Goal: Task Accomplishment & Management: Use online tool/utility

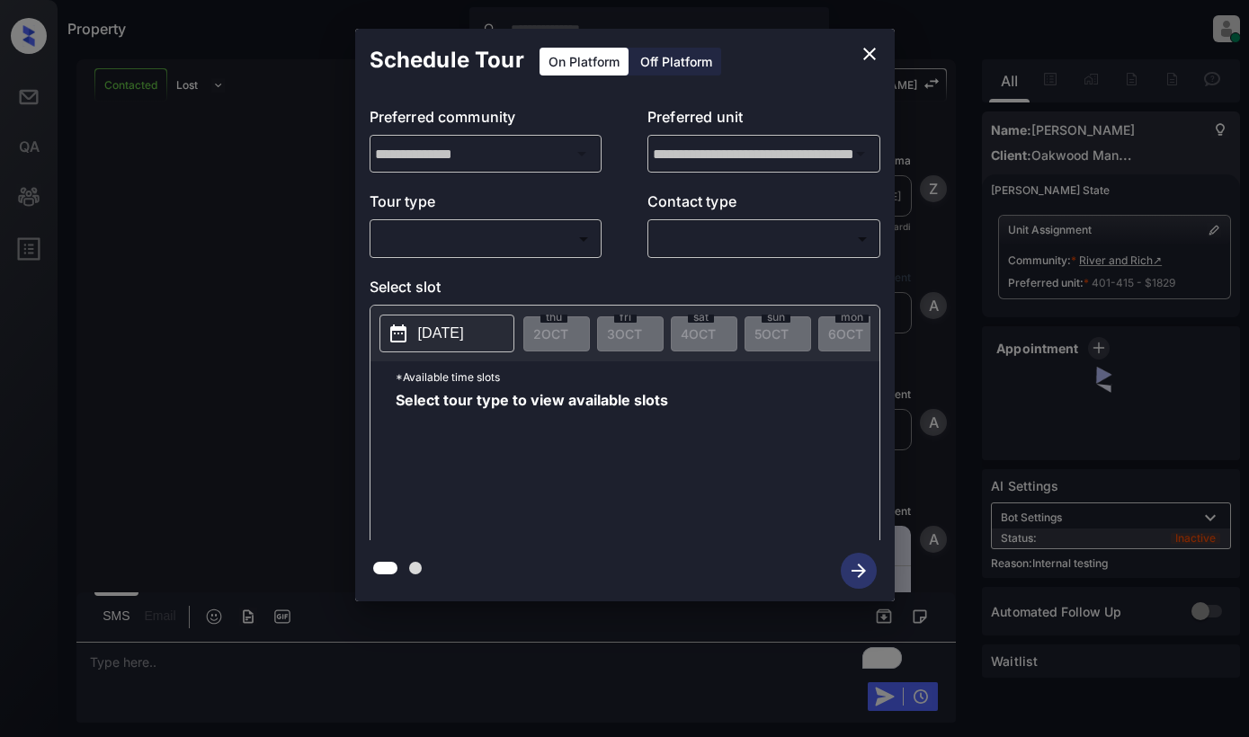
scroll to position [2079, 0]
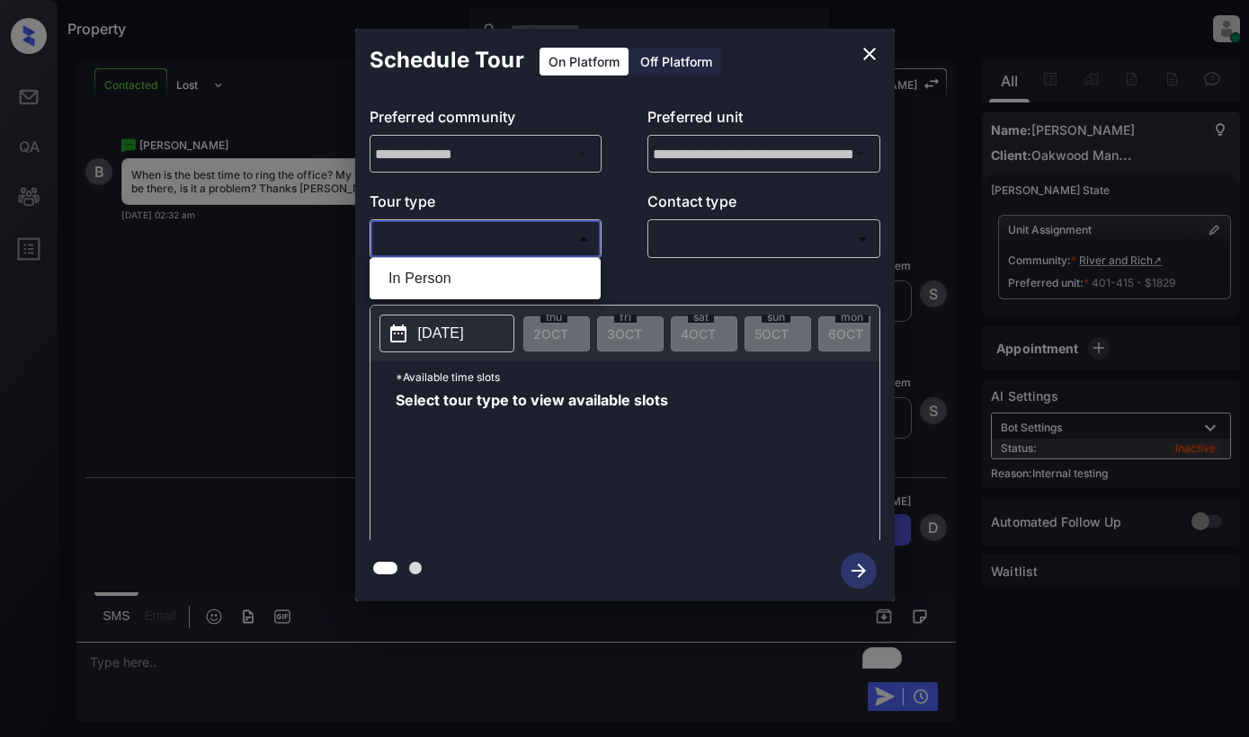
drag, startPoint x: 548, startPoint y: 235, endPoint x: 543, endPoint y: 245, distance: 11.3
click at [548, 235] on body "Property Dominic Ceralde Online Set yourself offline Set yourself on break Prof…" at bounding box center [624, 368] width 1249 height 737
click at [539, 279] on li "In Person" at bounding box center [485, 279] width 222 height 32
type input "********"
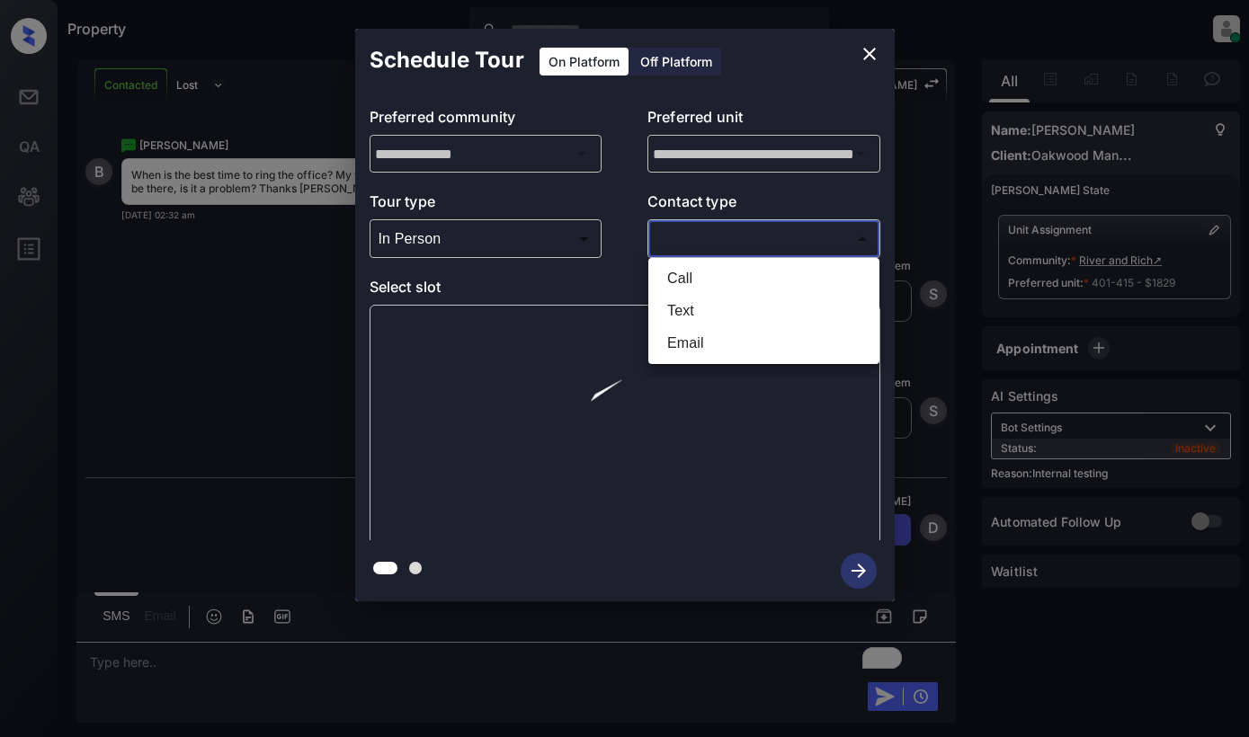
click at [741, 249] on body "Property Dominic Ceralde Online Set yourself offline Set yourself on break Prof…" at bounding box center [624, 368] width 1249 height 737
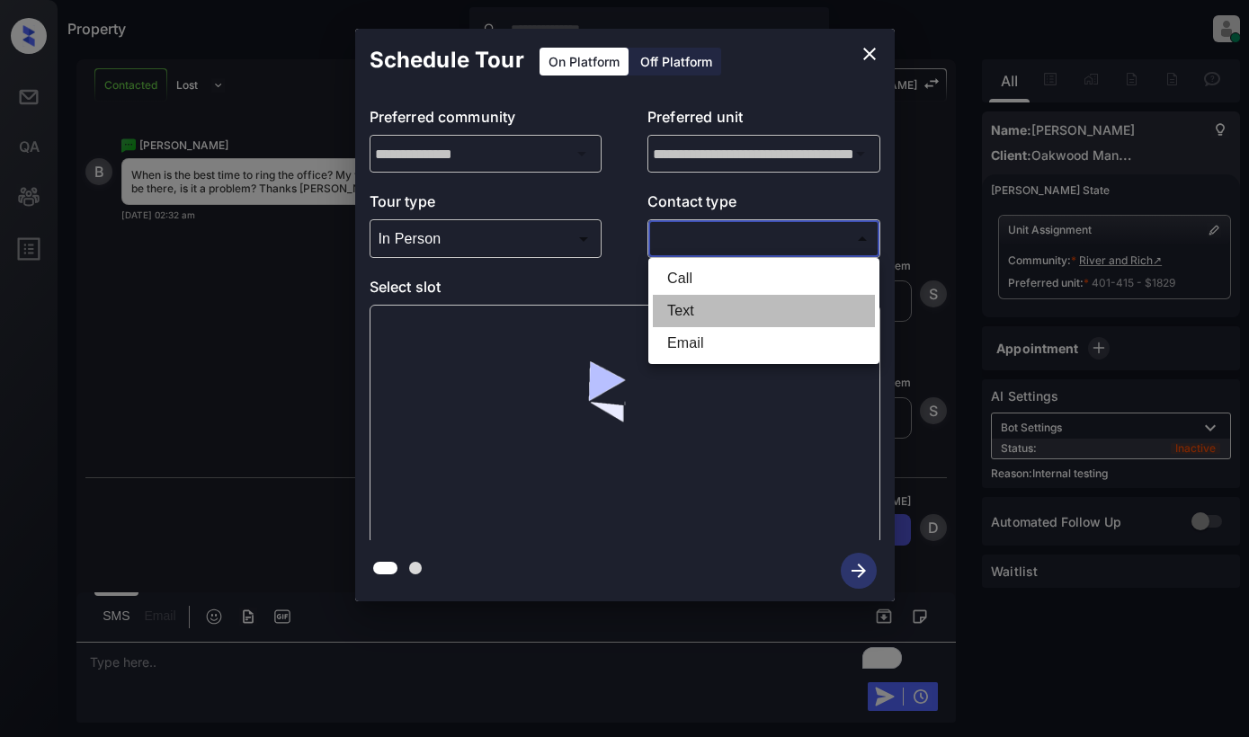
click at [719, 313] on li "Text" at bounding box center [764, 311] width 222 height 32
type input "****"
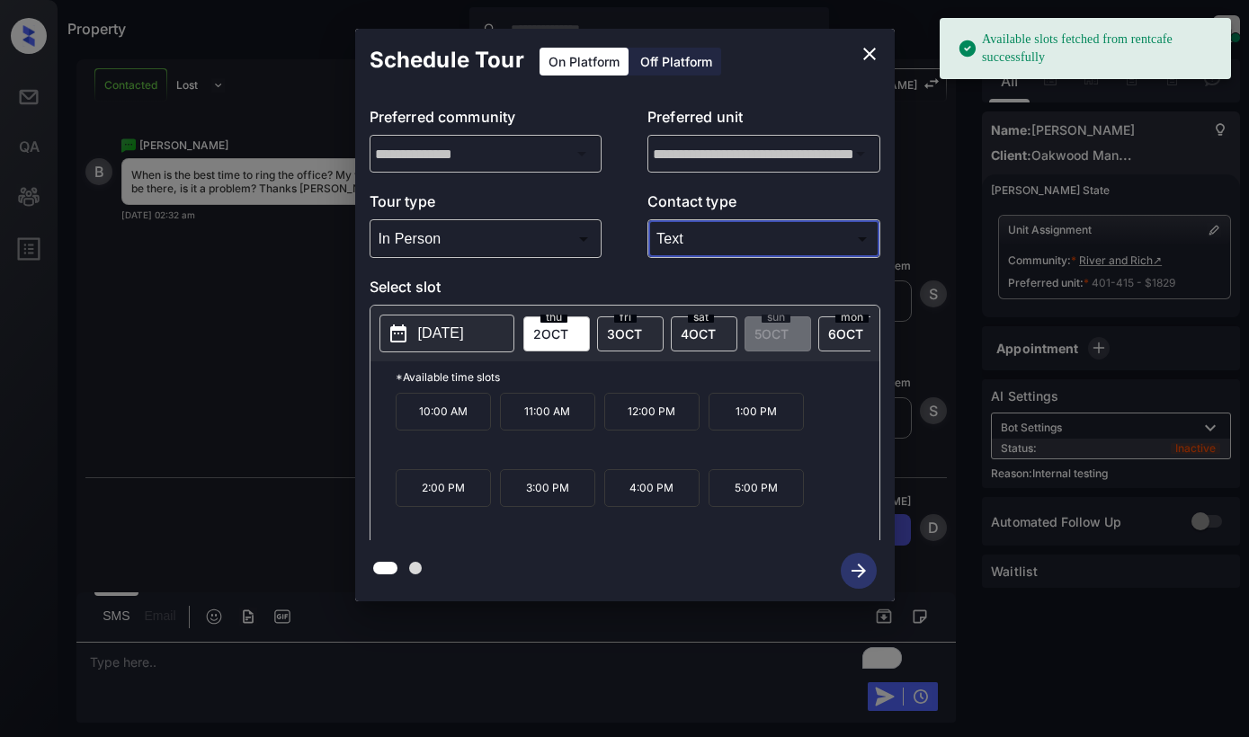
click at [441, 431] on p "10:00 AM" at bounding box center [443, 412] width 95 height 38
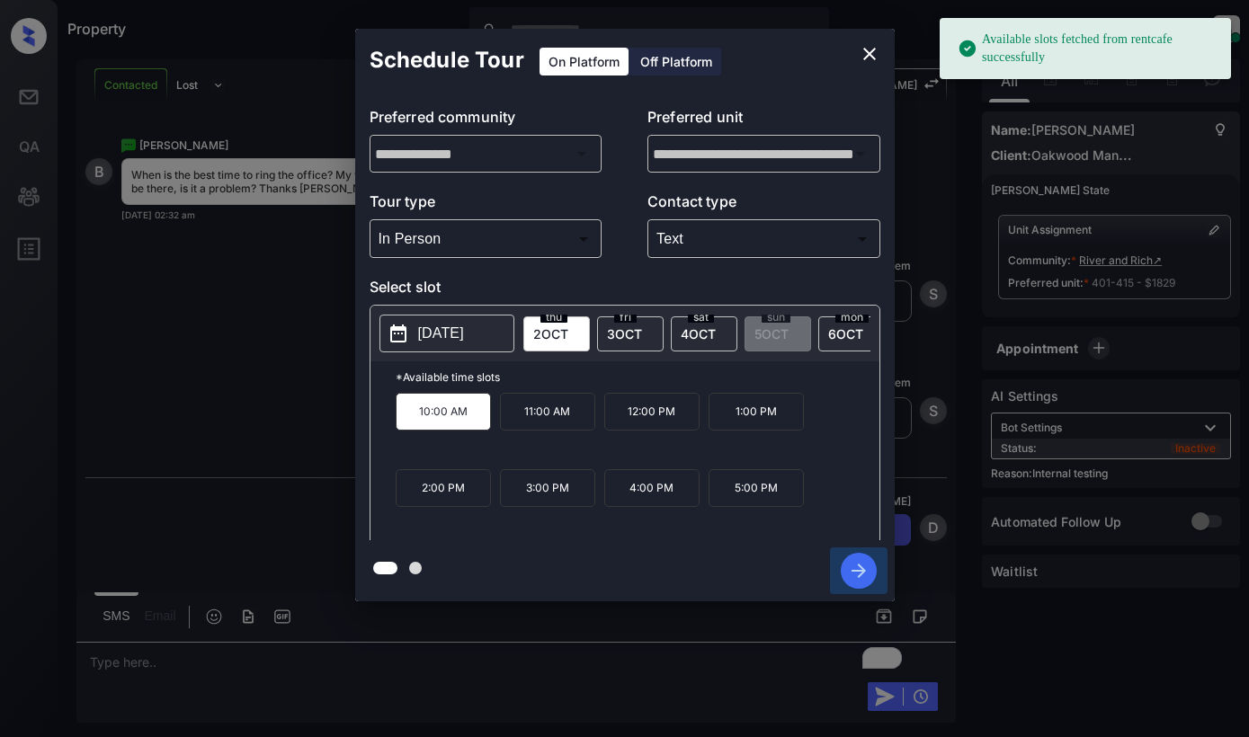
click at [861, 557] on icon "button" at bounding box center [859, 571] width 36 height 36
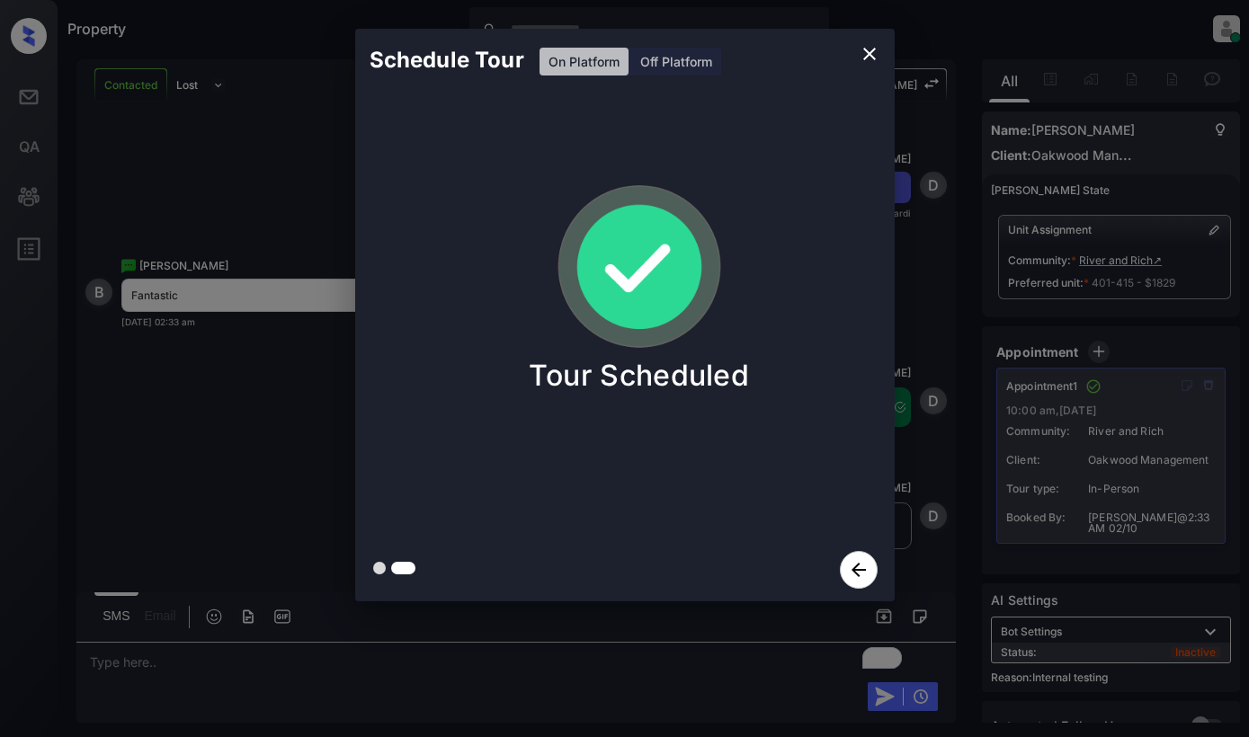
scroll to position [2464, 0]
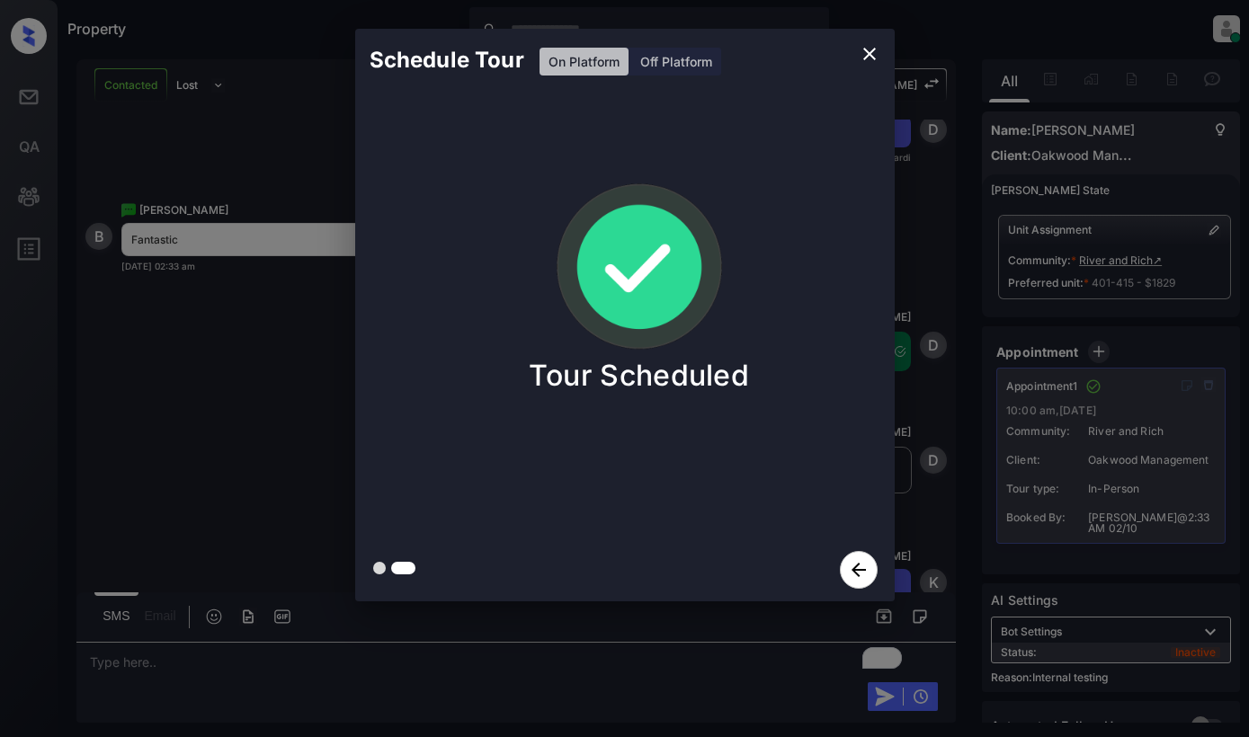
click at [263, 406] on div "Schedule Tour On Platform Off Platform Tour Scheduled" at bounding box center [624, 315] width 1249 height 630
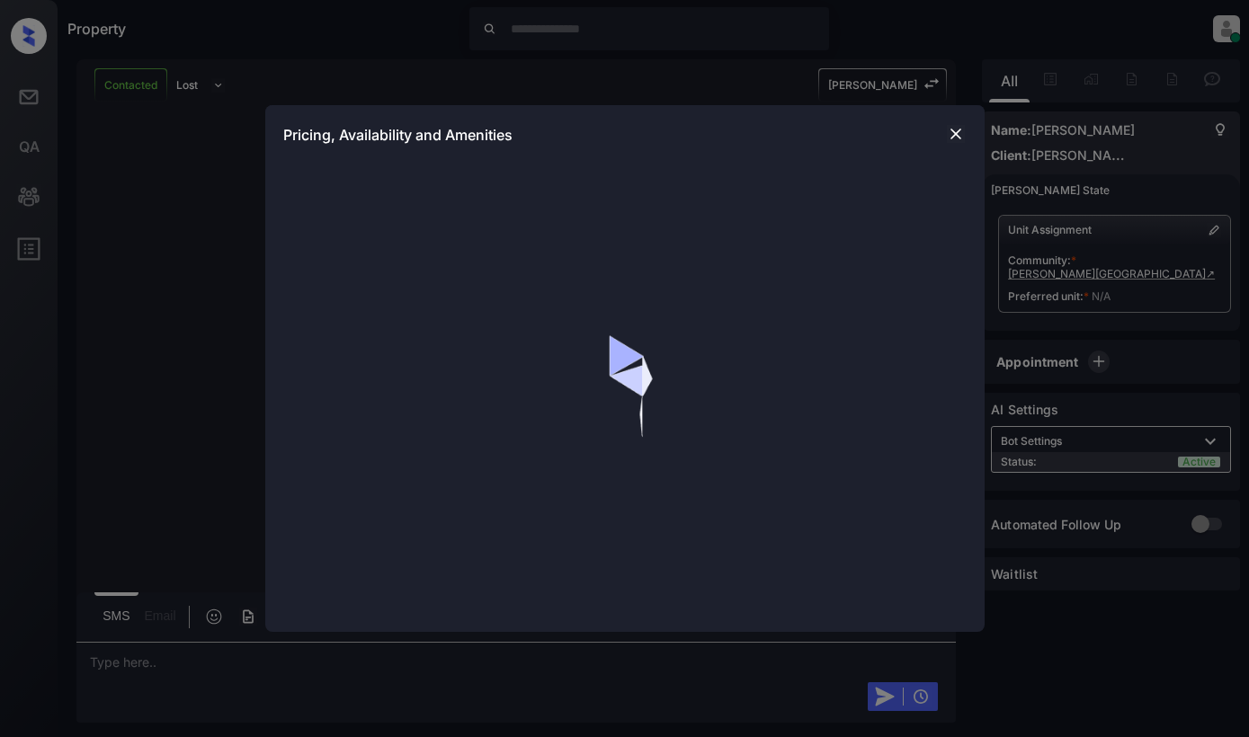
scroll to position [4556, 0]
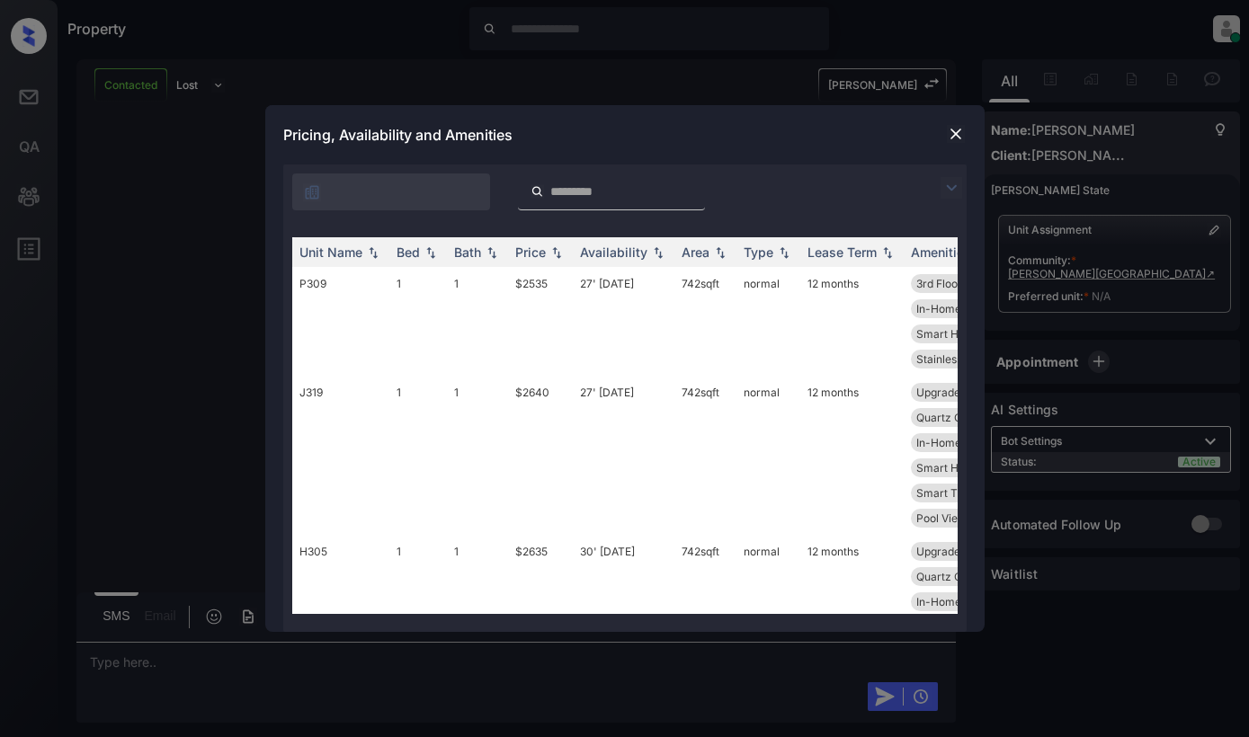
click at [940, 189] on div at bounding box center [624, 188] width 683 height 46
click at [943, 188] on img at bounding box center [951, 188] width 22 height 22
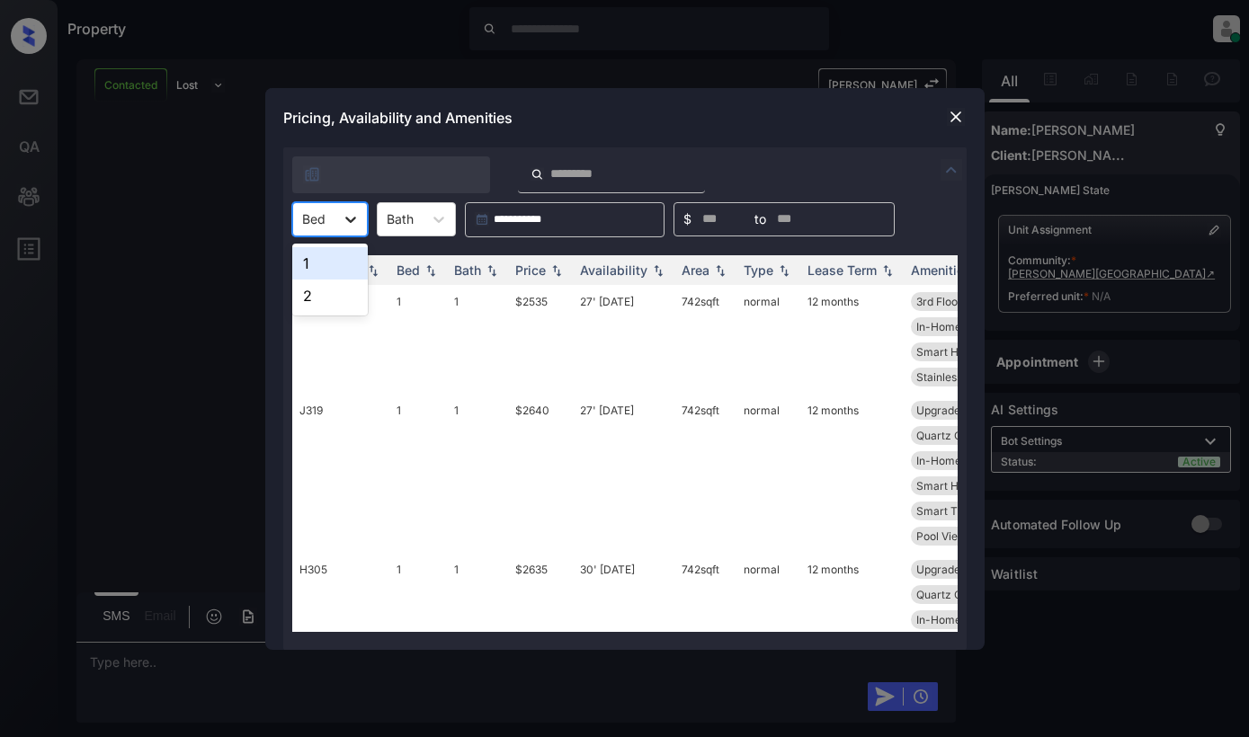
click at [334, 221] on div at bounding box center [350, 219] width 32 height 32
click at [305, 298] on div "2" at bounding box center [330, 296] width 76 height 32
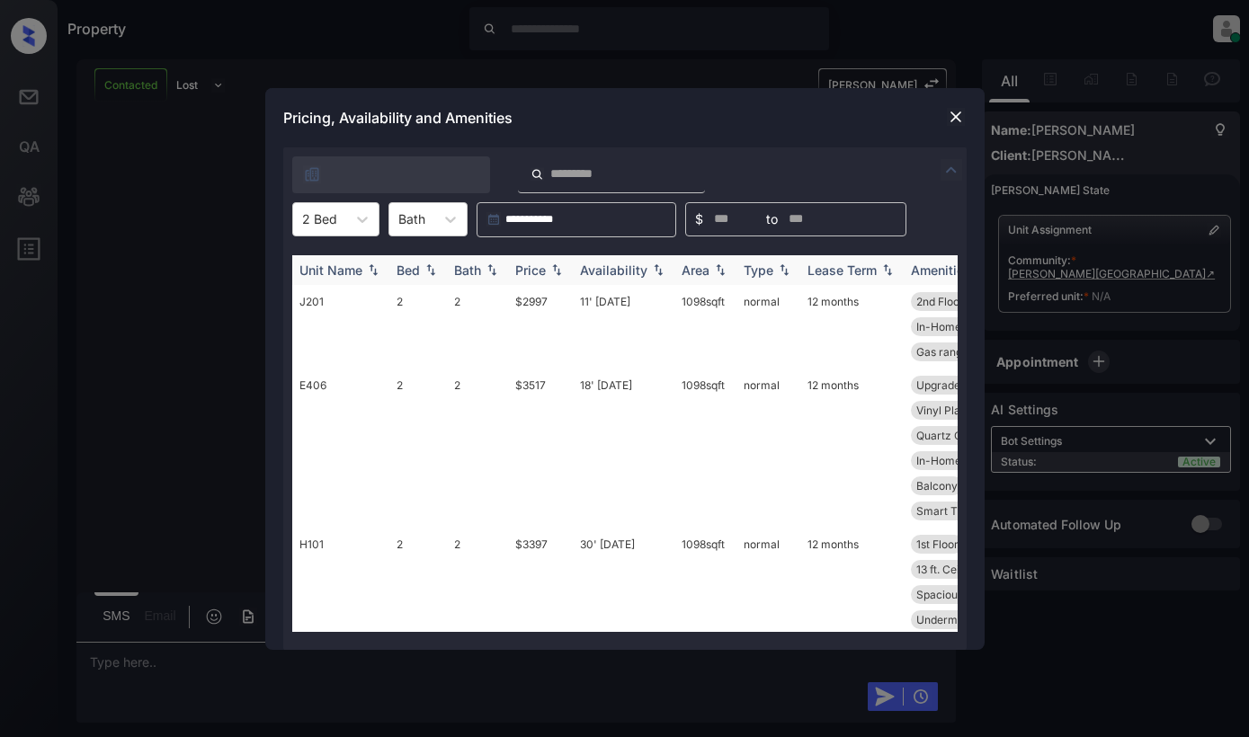
click at [546, 263] on div "Price" at bounding box center [530, 270] width 31 height 15
click at [546, 325] on td "$2997" at bounding box center [540, 327] width 65 height 84
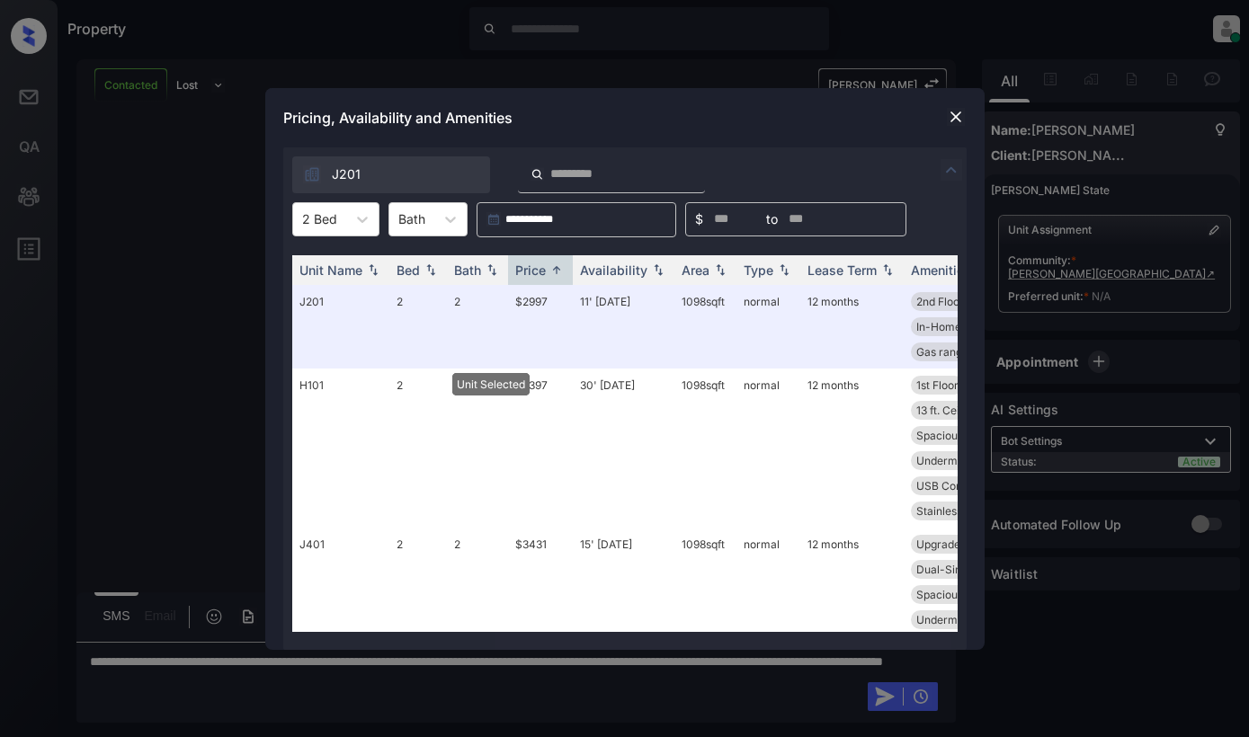
click at [951, 114] on img at bounding box center [956, 117] width 18 height 18
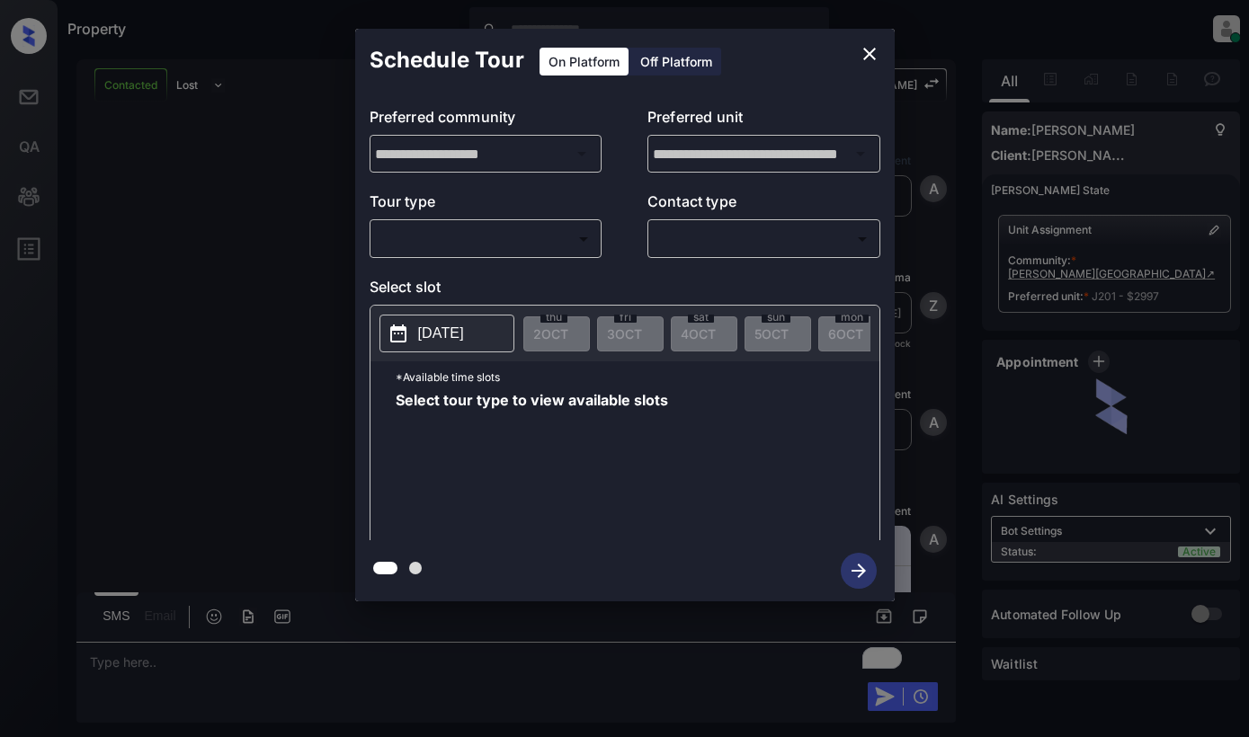
scroll to position [5015, 0]
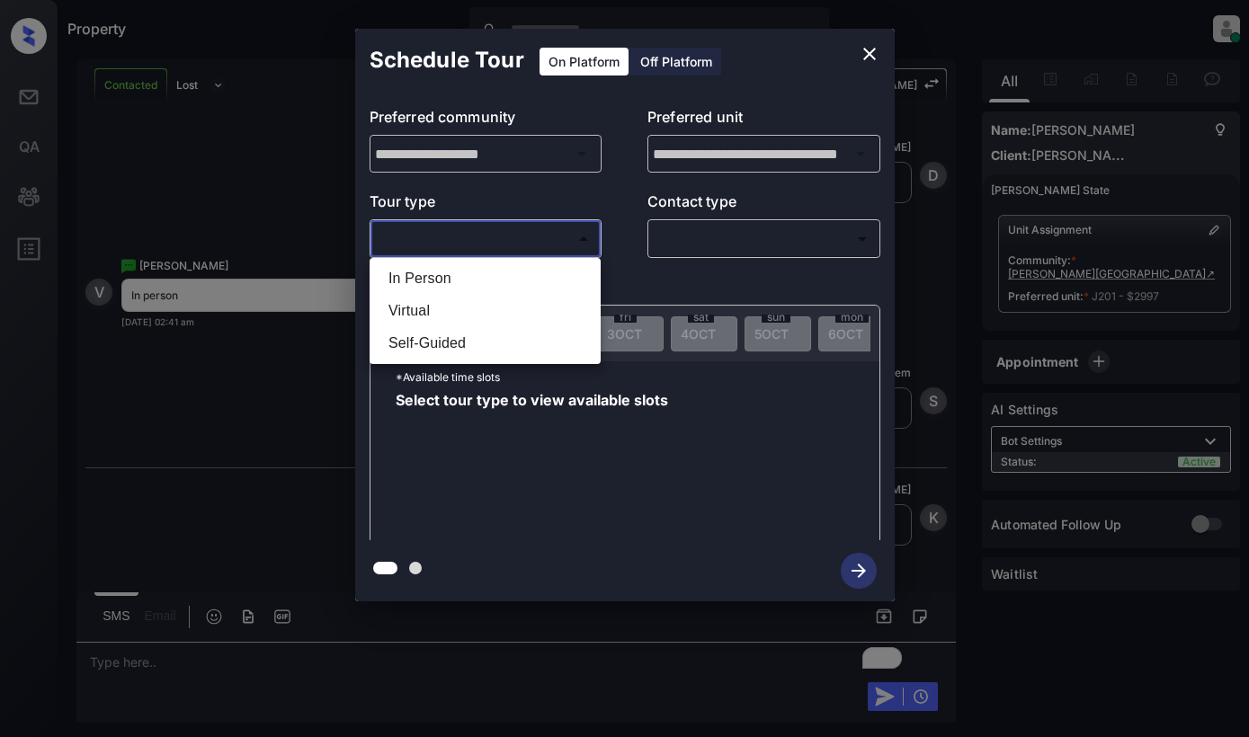
click at [438, 245] on body "Property Dominic Ceralde Online Set yourself offline Set yourself on break Prof…" at bounding box center [624, 368] width 1249 height 737
click at [513, 281] on li "In Person" at bounding box center [485, 279] width 222 height 32
type input "********"
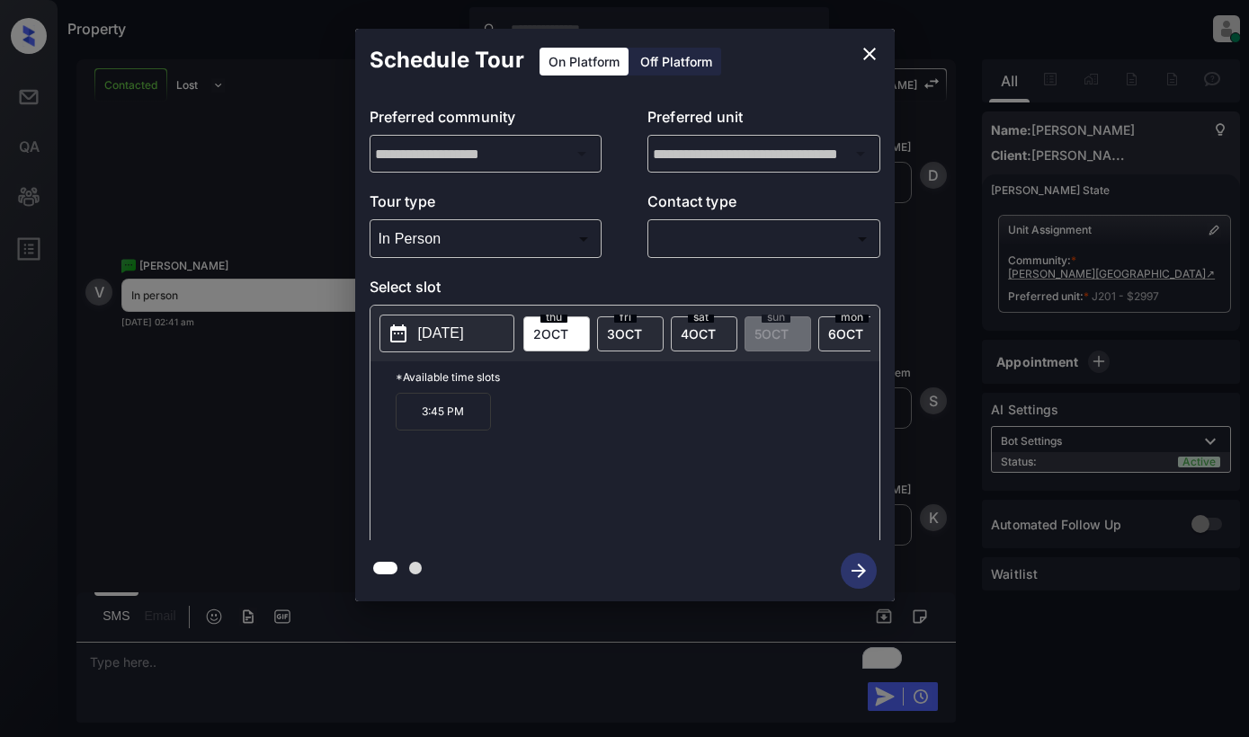
click at [635, 343] on div "fri 3 OCT" at bounding box center [630, 333] width 67 height 35
click at [464, 331] on p "[DATE]" at bounding box center [441, 334] width 46 height 22
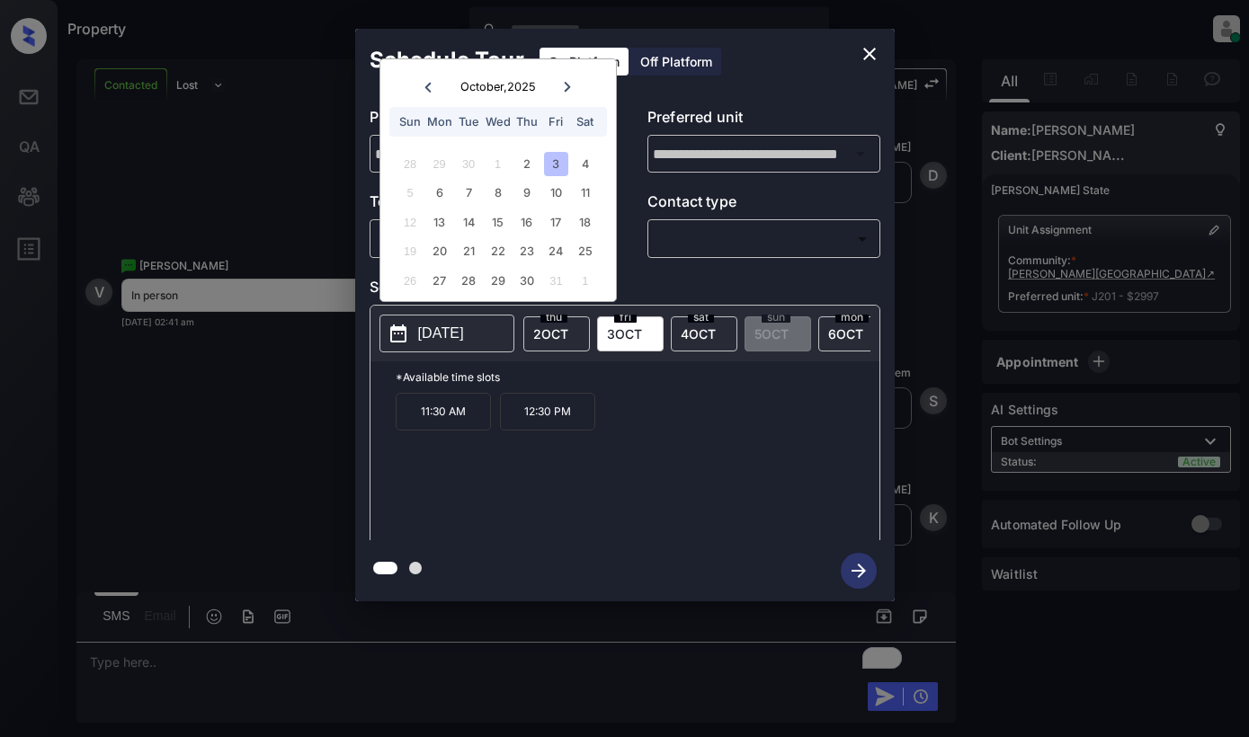
click at [464, 331] on p "[DATE]" at bounding box center [441, 334] width 46 height 22
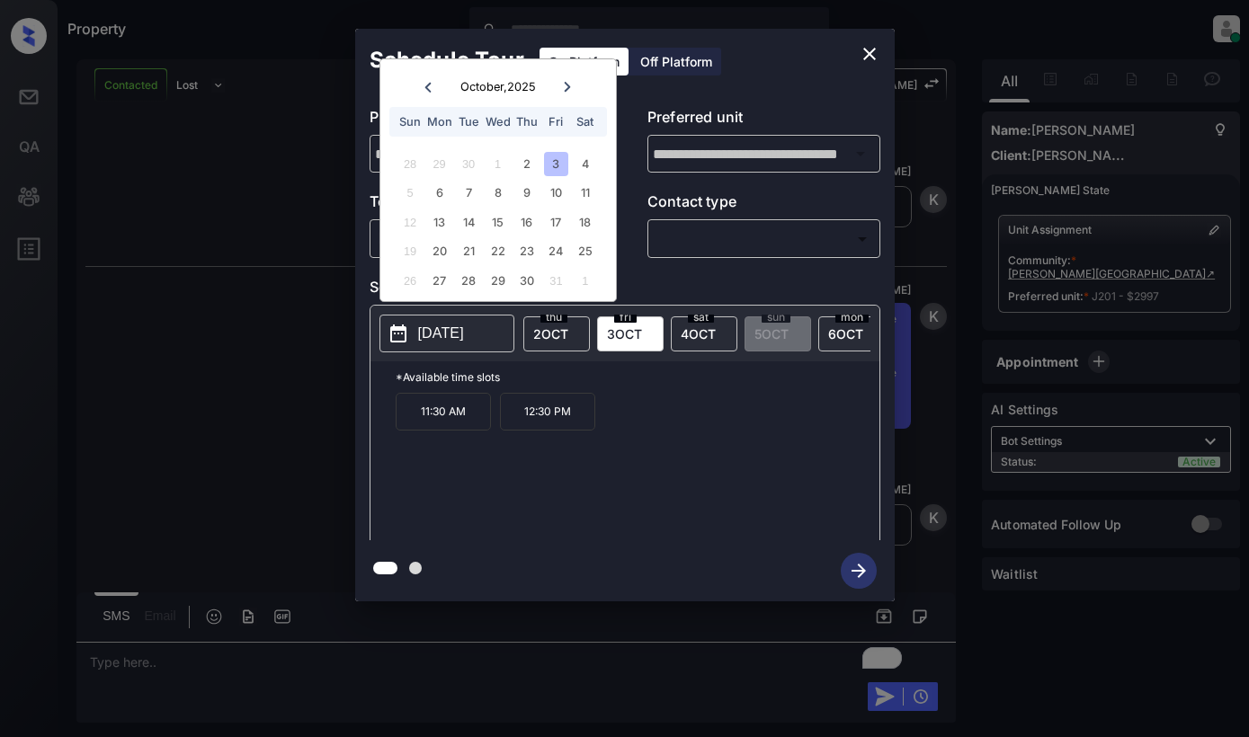
scroll to position [5334, 0]
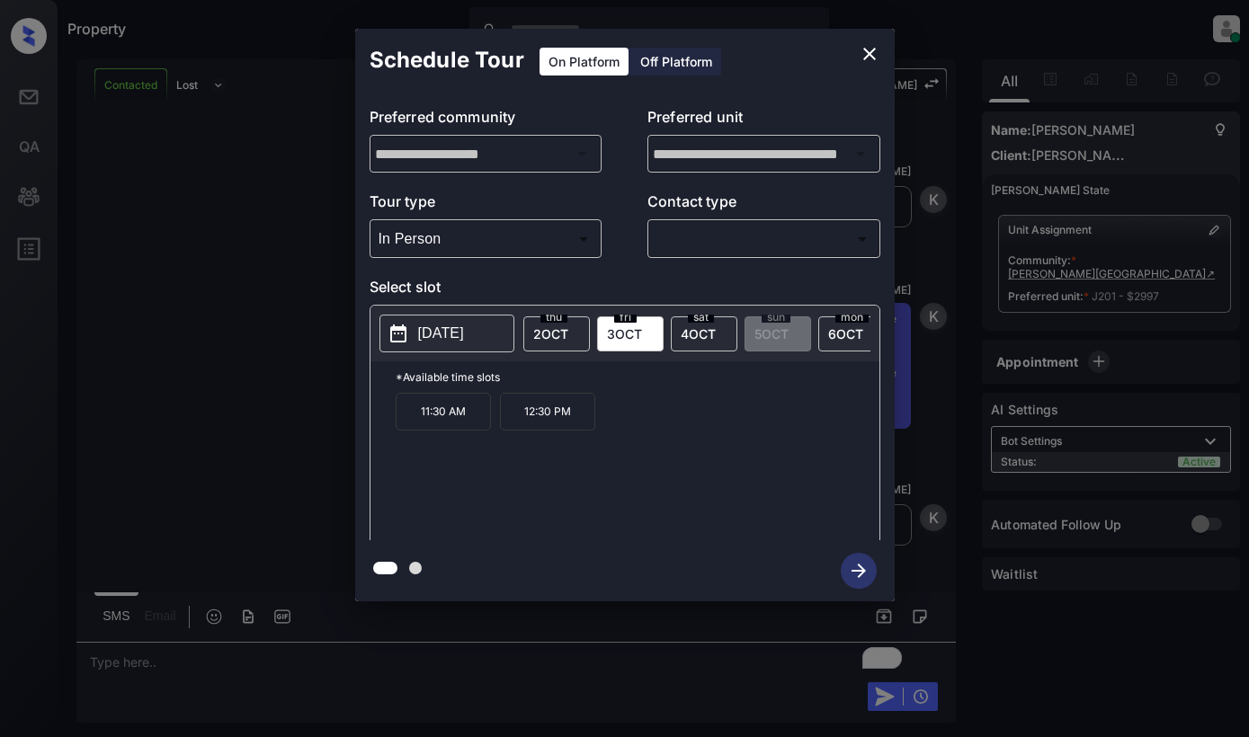
drag, startPoint x: 692, startPoint y: 338, endPoint x: 749, endPoint y: 350, distance: 57.8
click at [692, 338] on span "4 OCT" at bounding box center [698, 333] width 35 height 15
click at [253, 259] on div "**********" at bounding box center [624, 315] width 1249 height 630
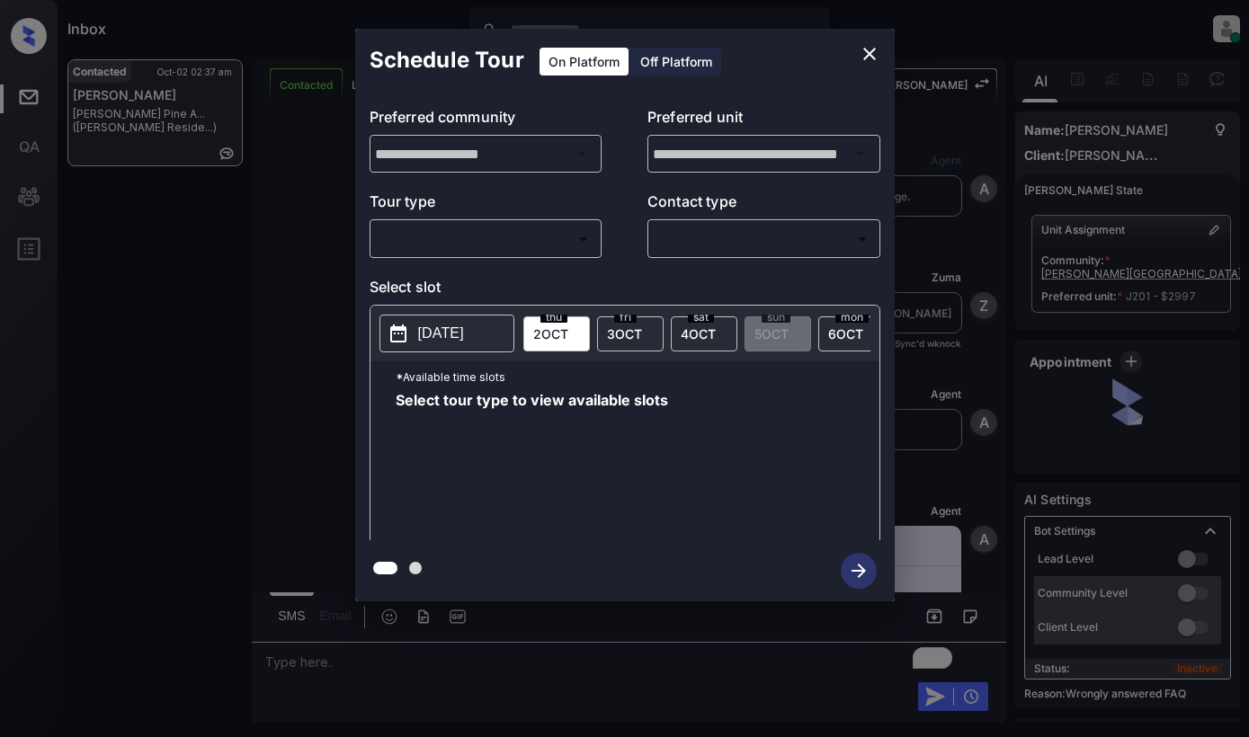
scroll to position [6027, 0]
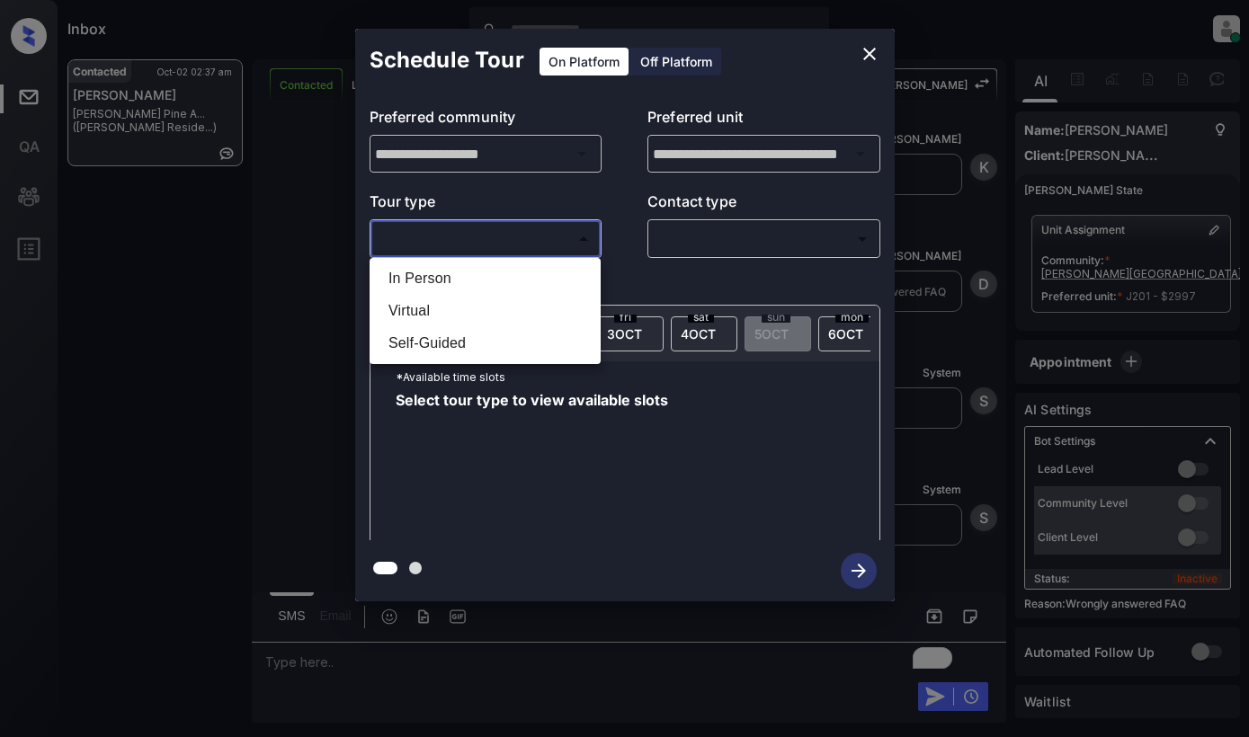
click at [549, 236] on body "Inbox [PERSON_NAME] Online Set yourself offline Set yourself on break Profile S…" at bounding box center [624, 368] width 1249 height 737
click at [543, 270] on li "In Person" at bounding box center [485, 279] width 222 height 32
type input "********"
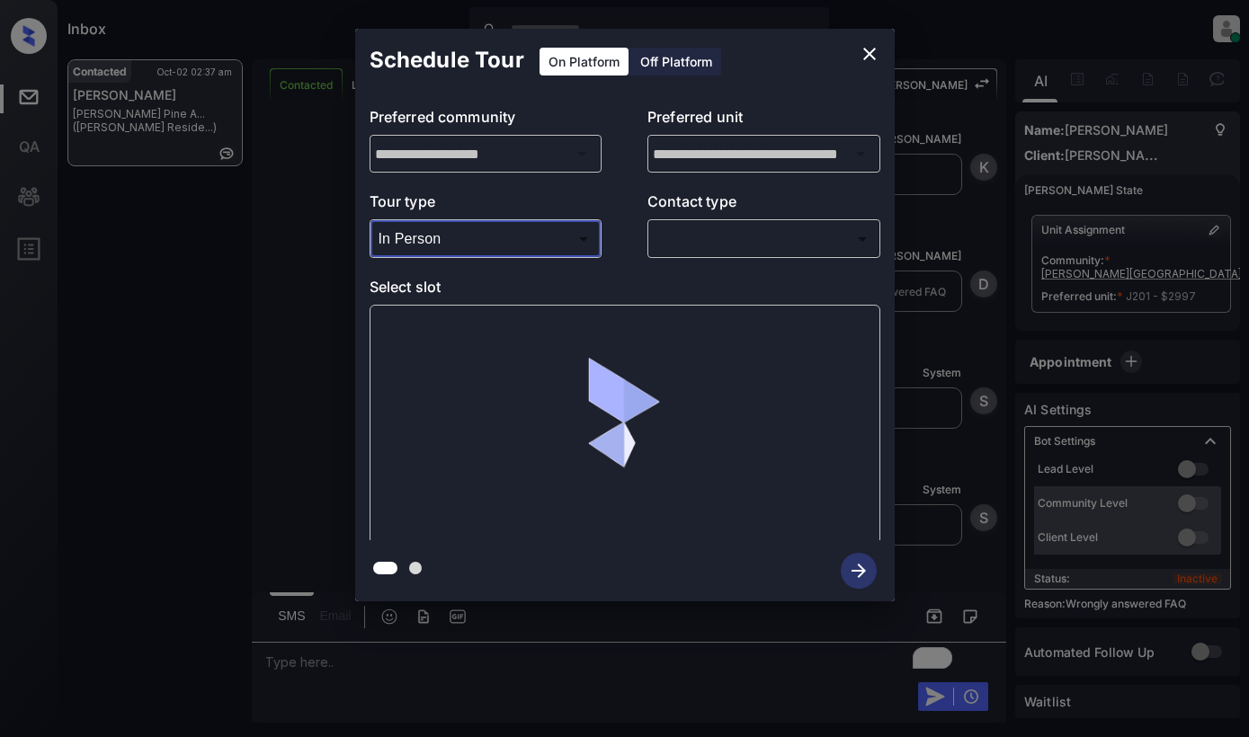
click at [705, 239] on body "Inbox Dominic Ceralde Online Set yourself offline Set yourself on break Profile…" at bounding box center [624, 368] width 1249 height 737
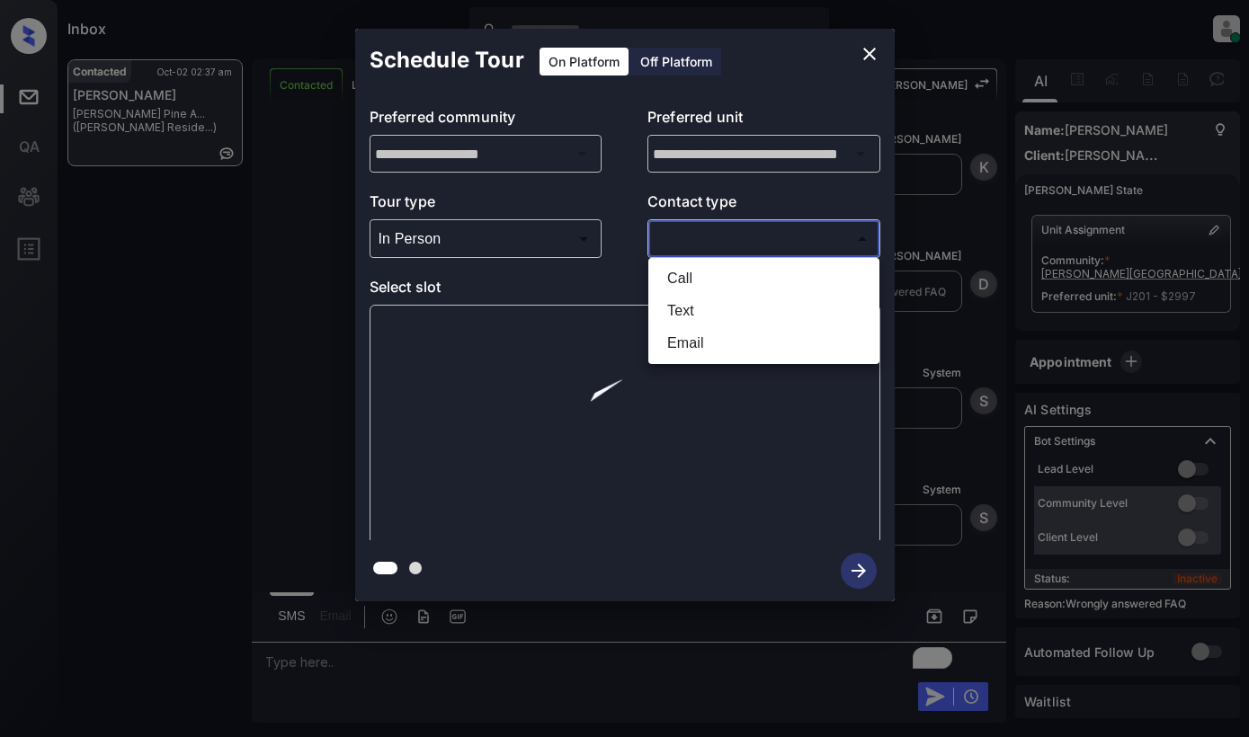
click at [712, 307] on li "Text" at bounding box center [764, 311] width 222 height 32
type input "****"
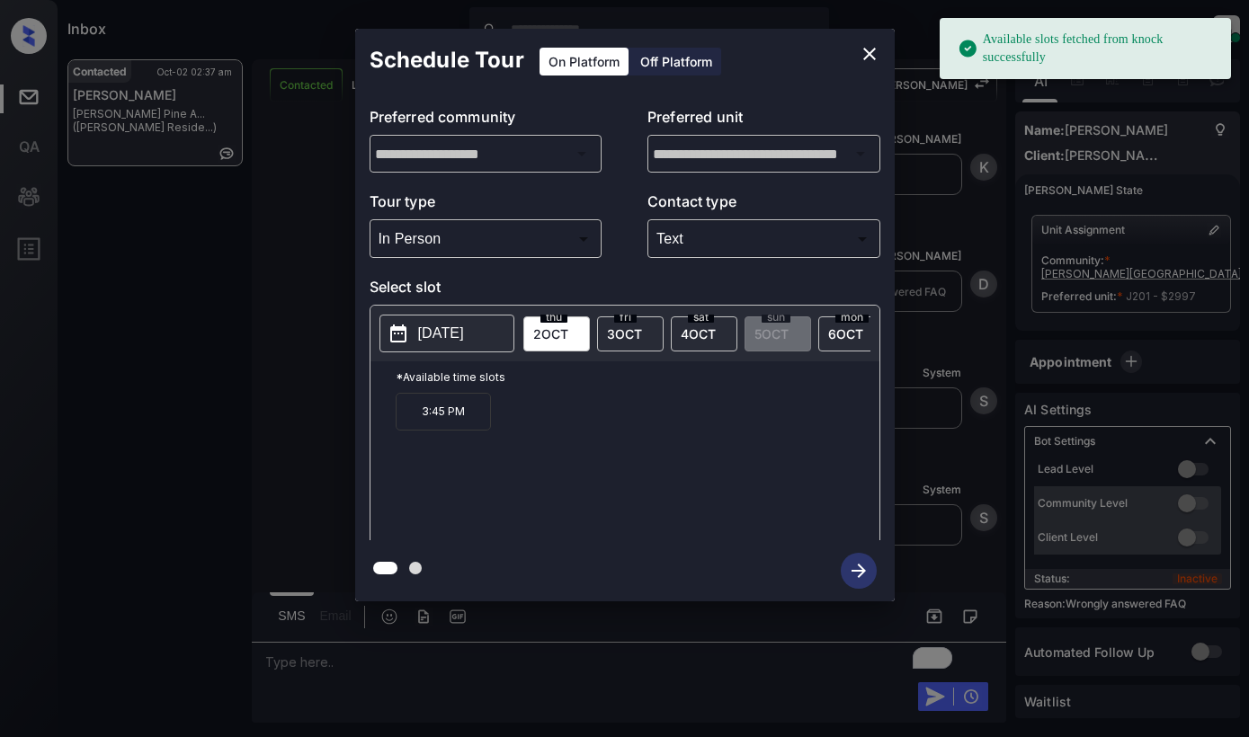
click at [622, 321] on span "fri" at bounding box center [625, 317] width 22 height 11
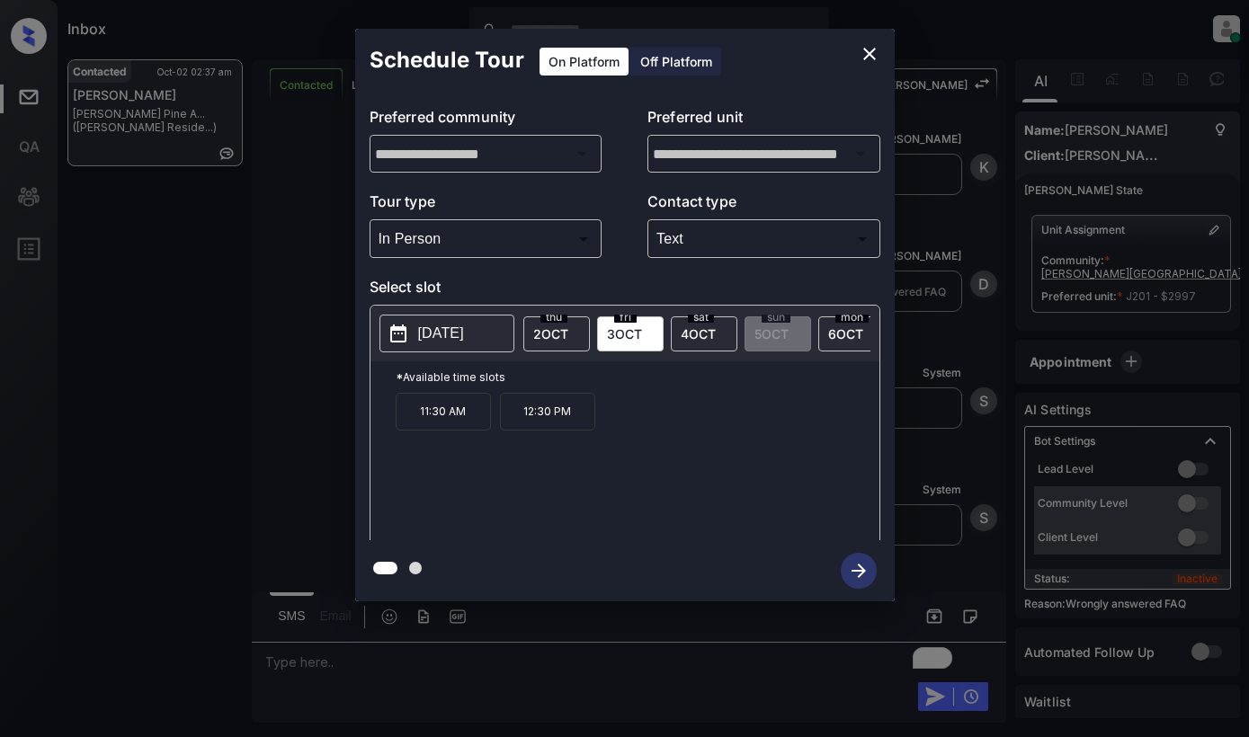
click at [562, 419] on p "12:30 PM" at bounding box center [547, 412] width 95 height 38
click at [857, 564] on icon "button" at bounding box center [859, 571] width 36 height 36
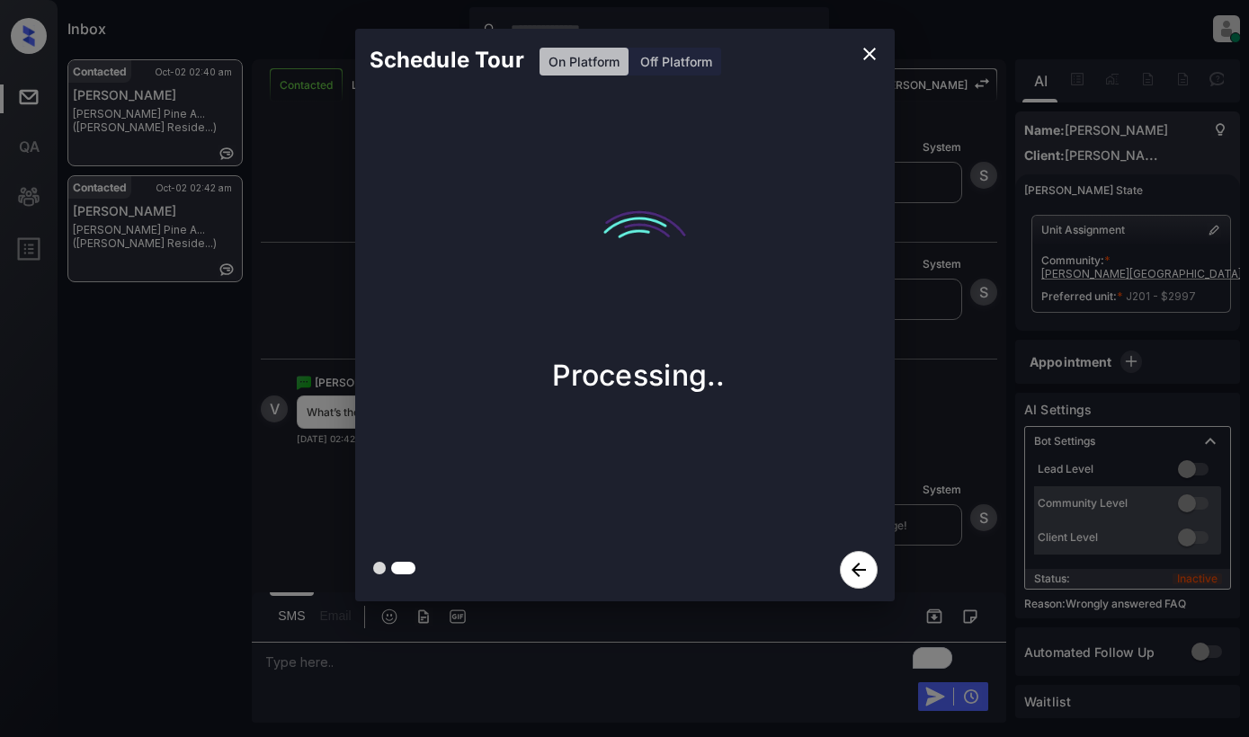
scroll to position [6369, 0]
click at [305, 466] on div "Schedule Tour On Platform Off Platform Processing.." at bounding box center [624, 315] width 1249 height 630
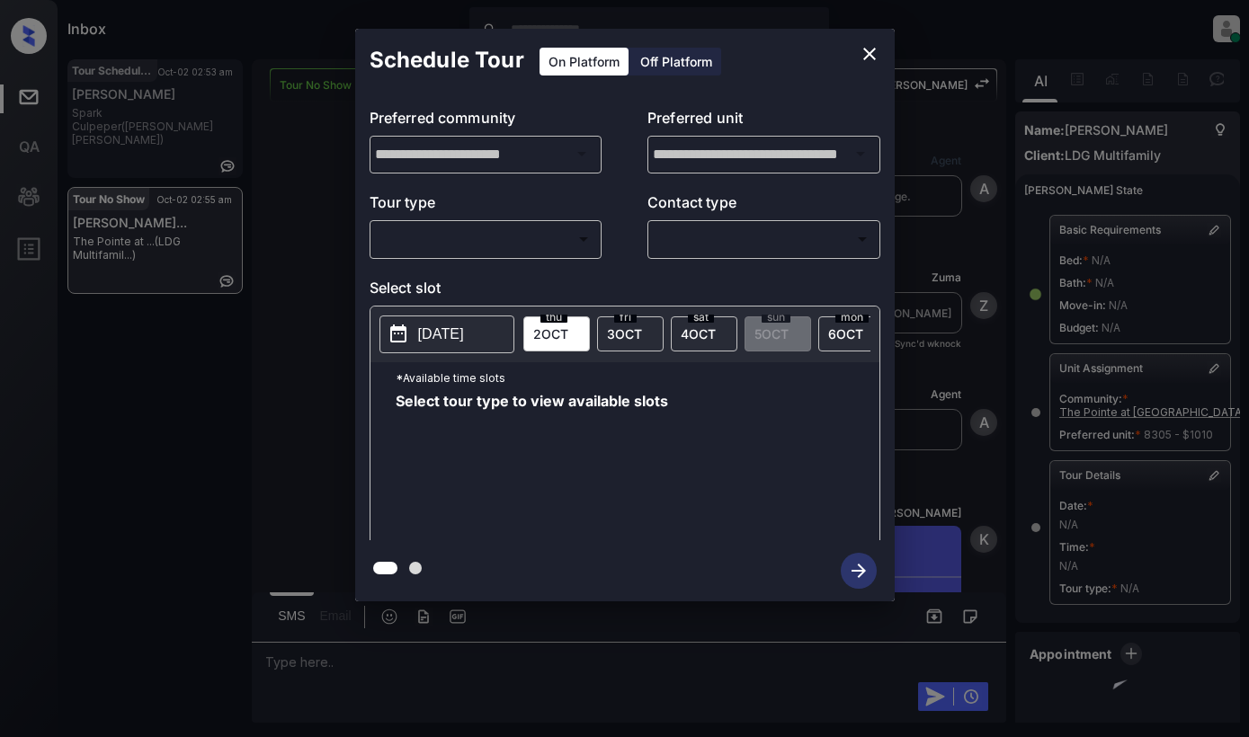
scroll to position [17884, 0]
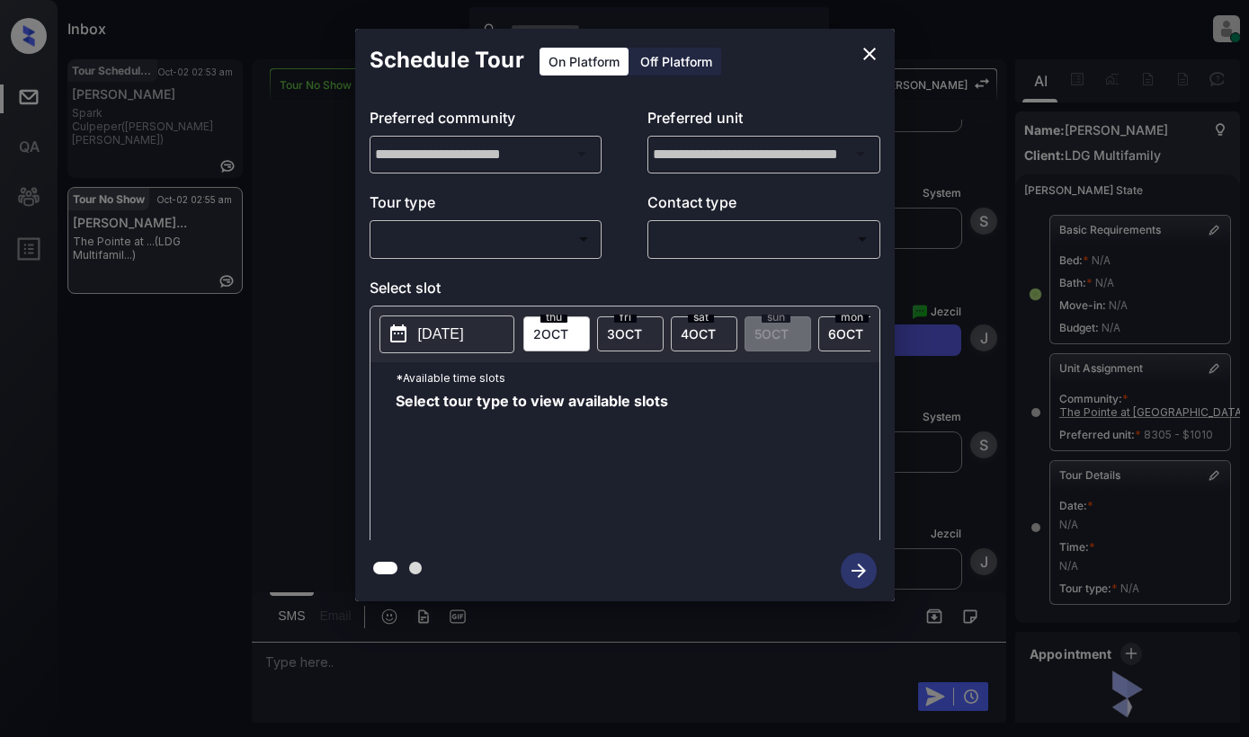
click at [497, 235] on body "Inbox [PERSON_NAME] Online Set yourself offline Set yourself on break Profile S…" at bounding box center [624, 368] width 1249 height 737
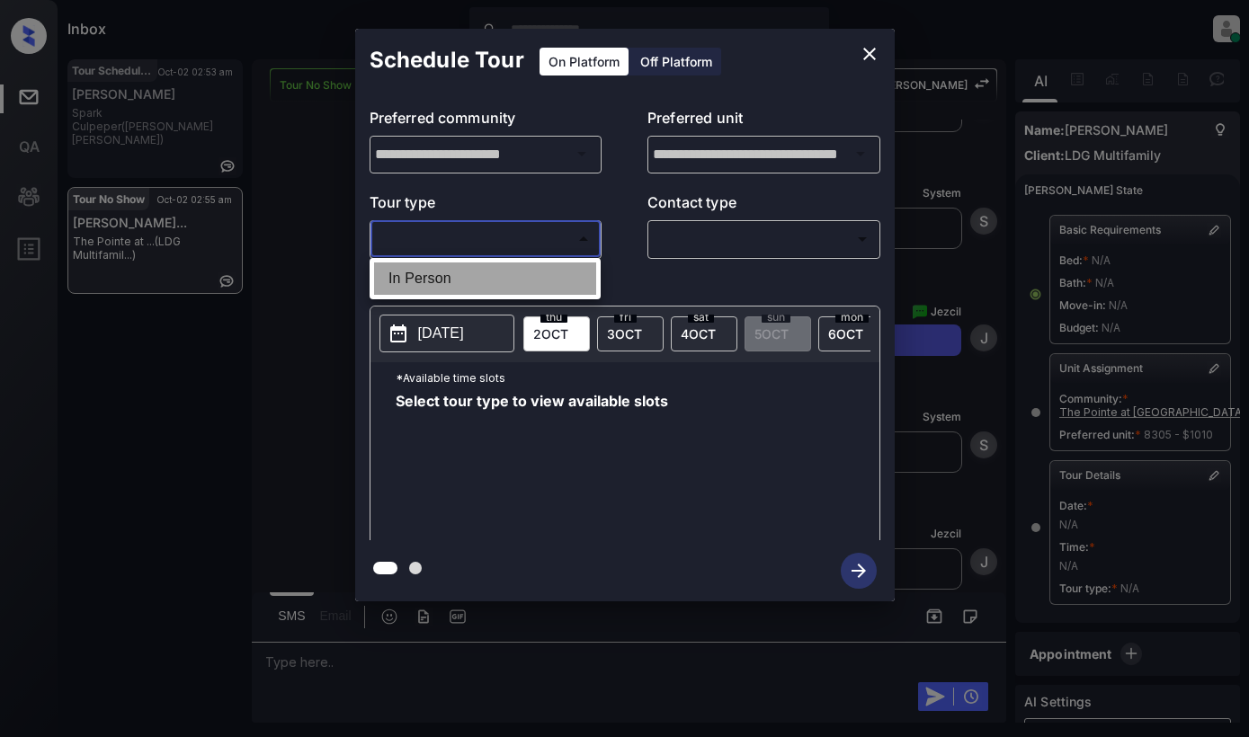
click at [494, 276] on li "In Person" at bounding box center [485, 279] width 222 height 32
type input "********"
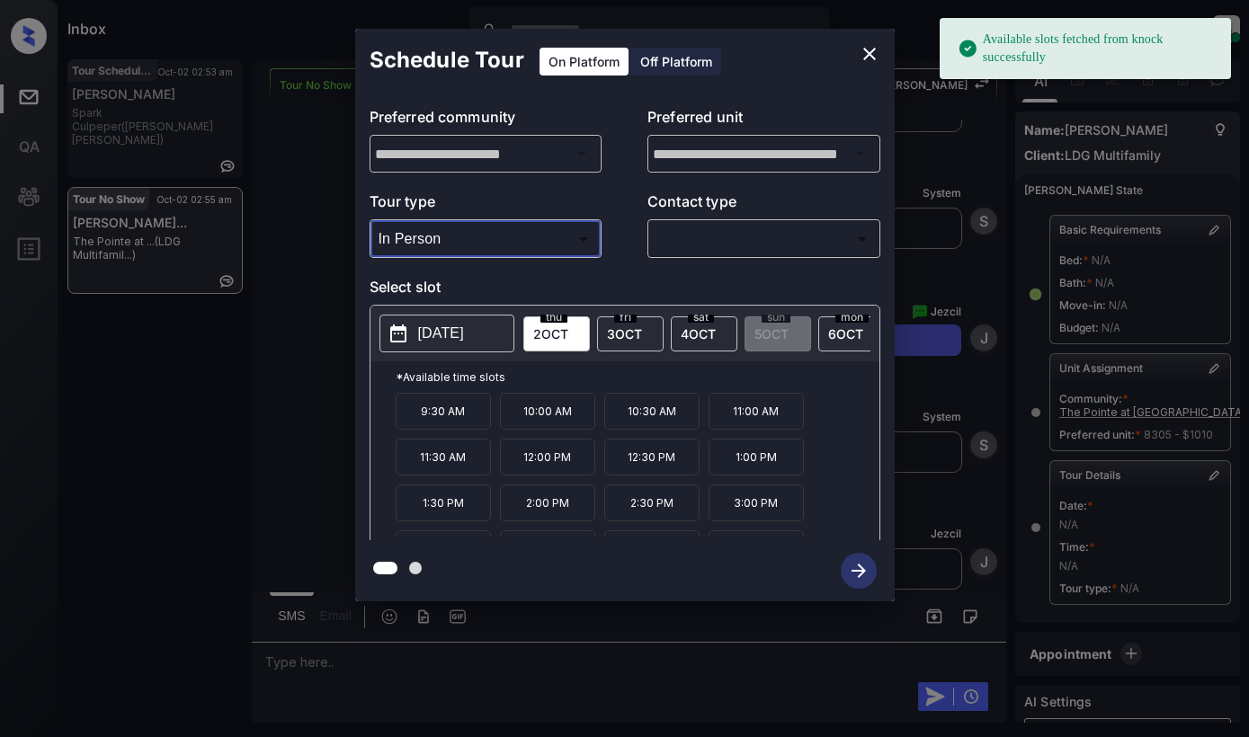
click at [460, 338] on p "[DATE]" at bounding box center [441, 334] width 46 height 22
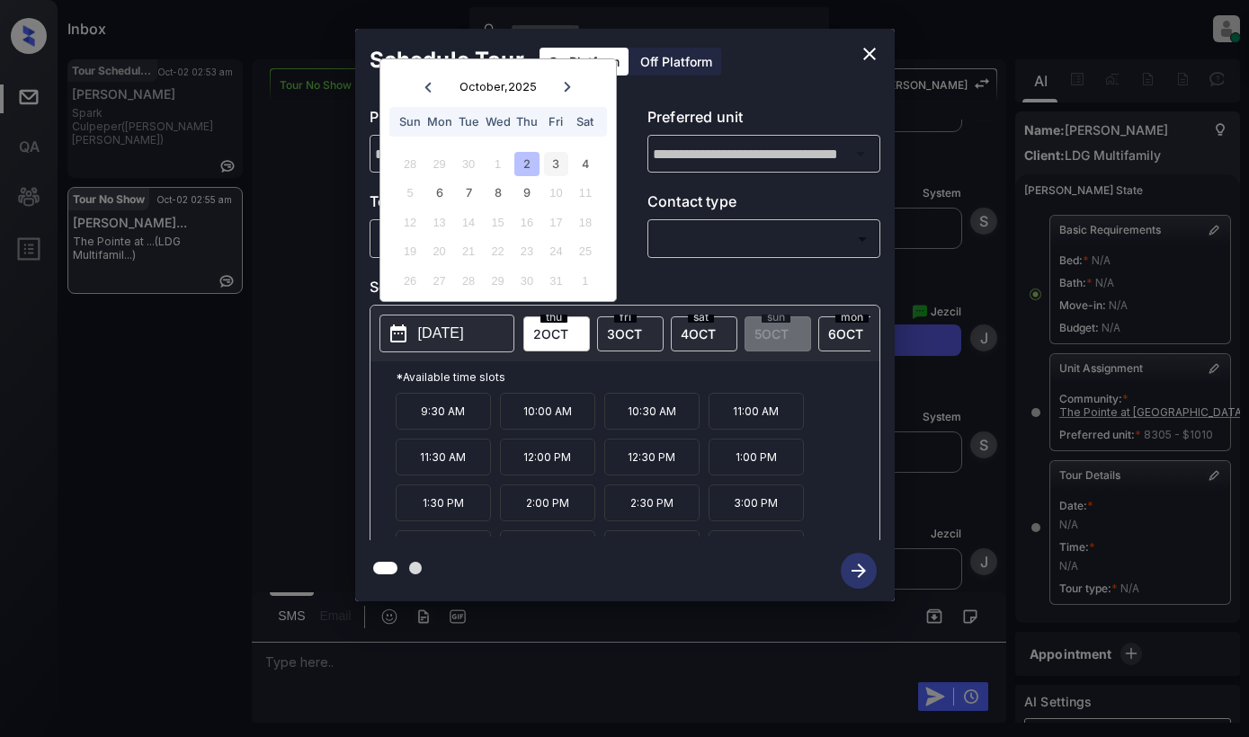
click at [552, 163] on div "3" at bounding box center [556, 164] width 24 height 24
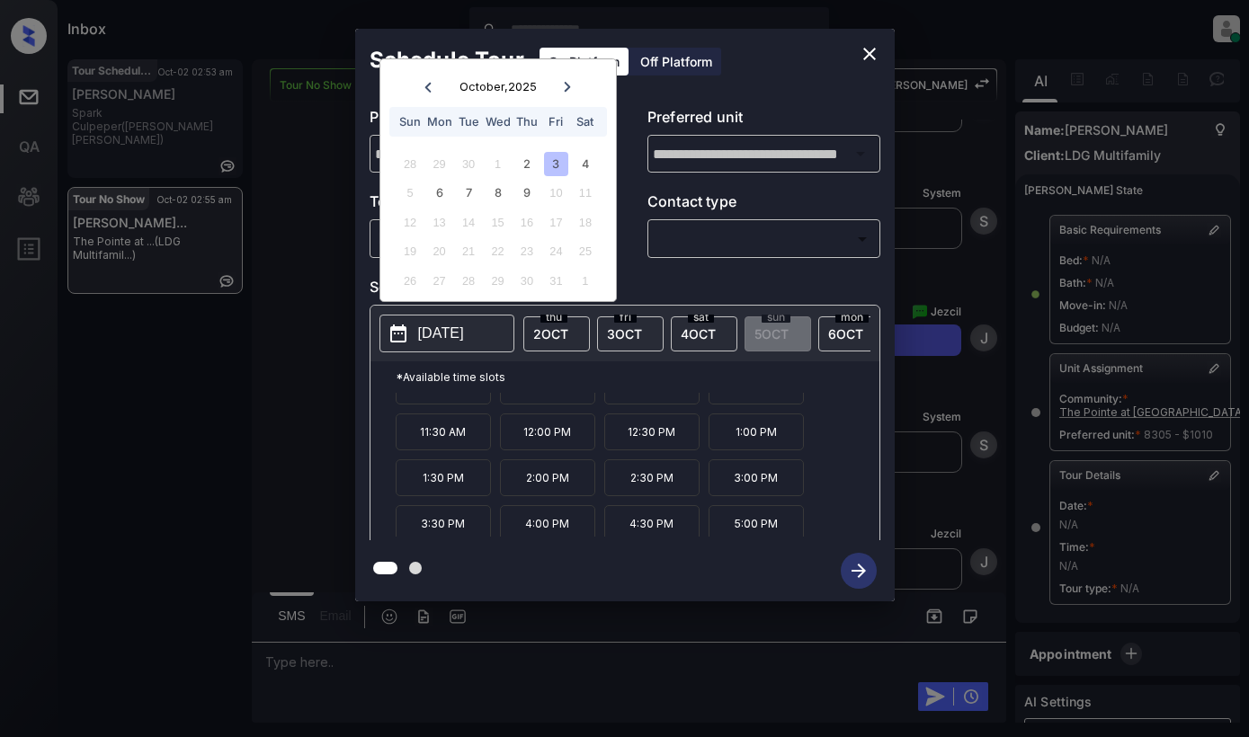
scroll to position [31, 0]
click at [868, 56] on icon "close" at bounding box center [869, 54] width 13 height 13
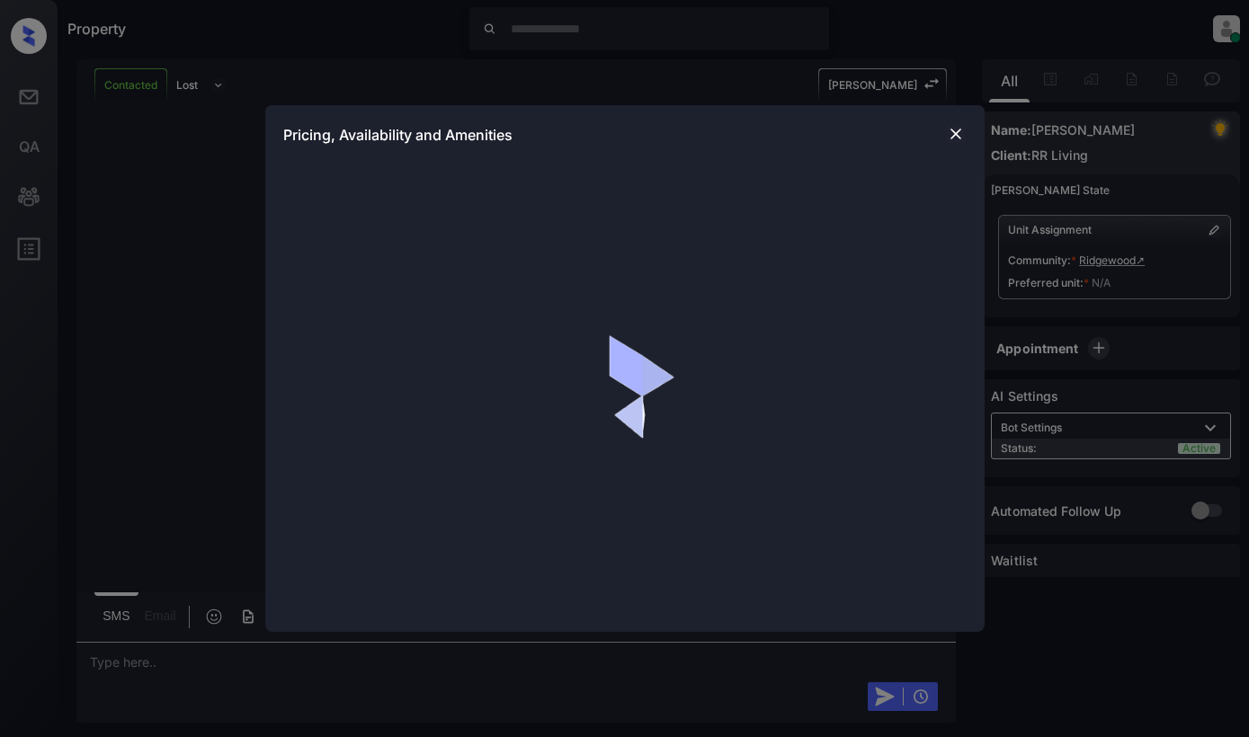
scroll to position [747, 0]
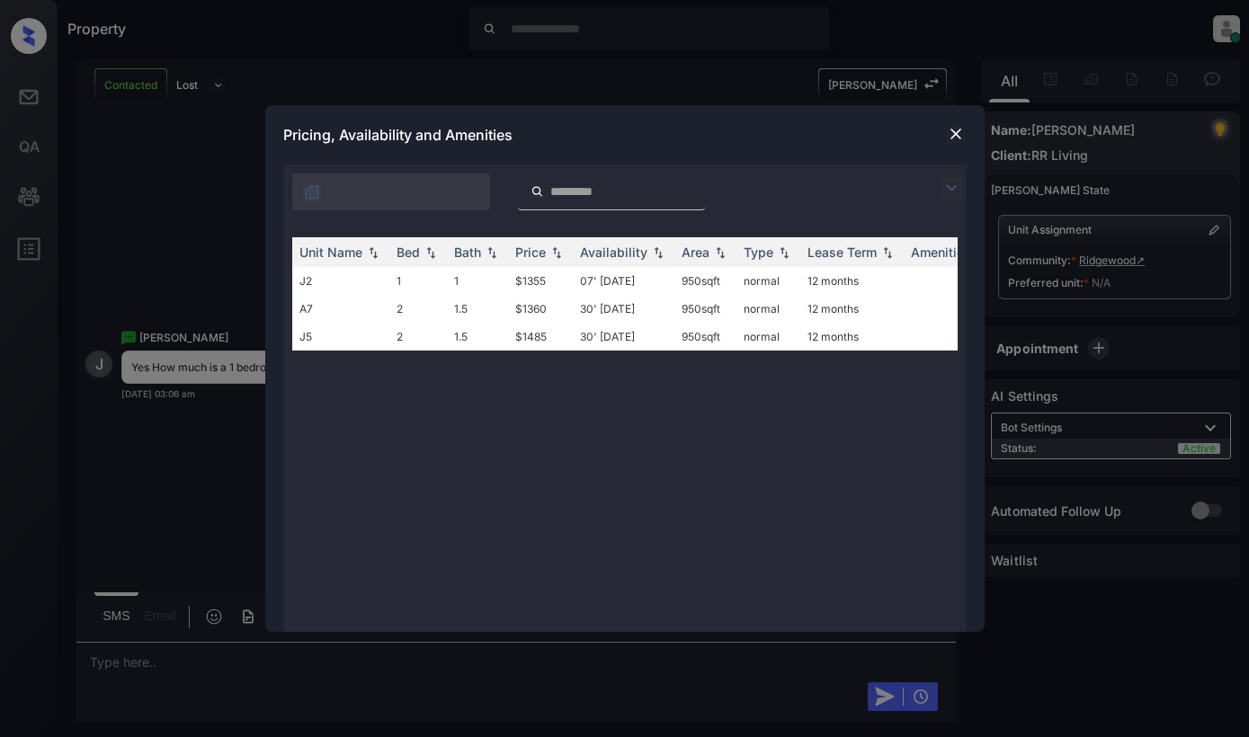
click at [952, 180] on img at bounding box center [951, 188] width 22 height 22
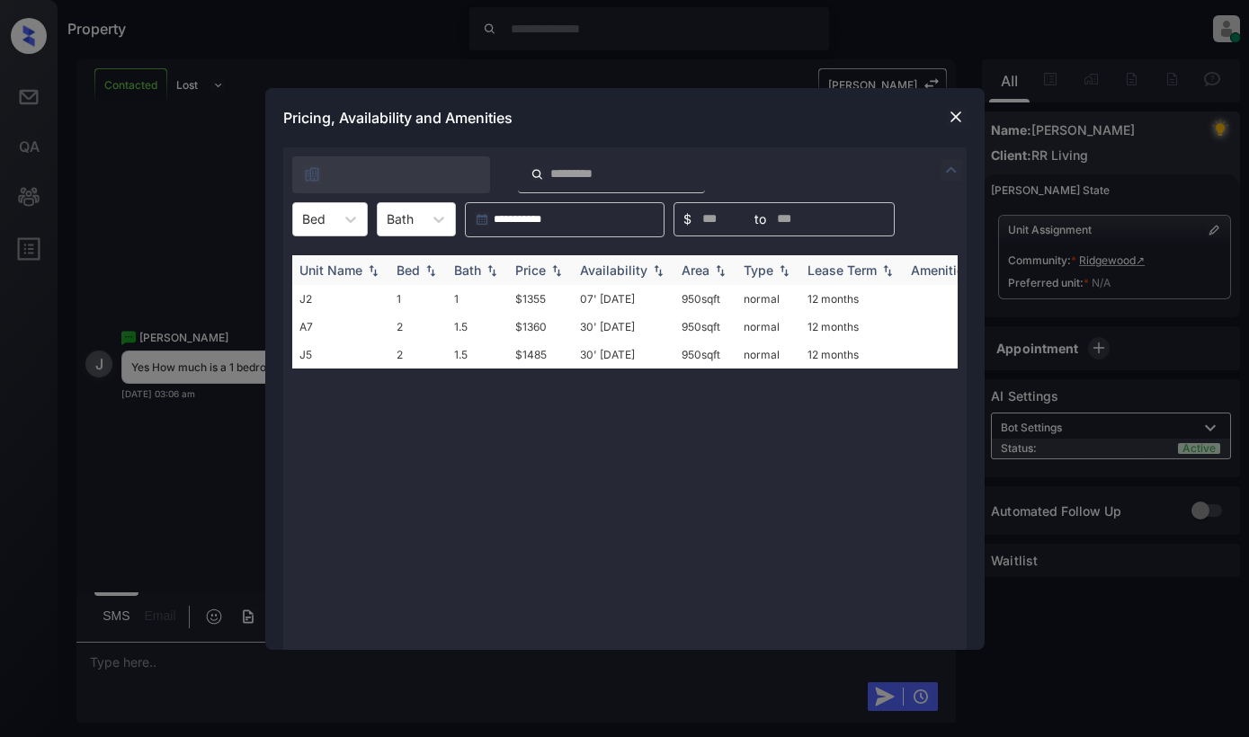
click at [551, 270] on img at bounding box center [557, 269] width 18 height 13
click at [558, 293] on td "$1355" at bounding box center [540, 299] width 65 height 28
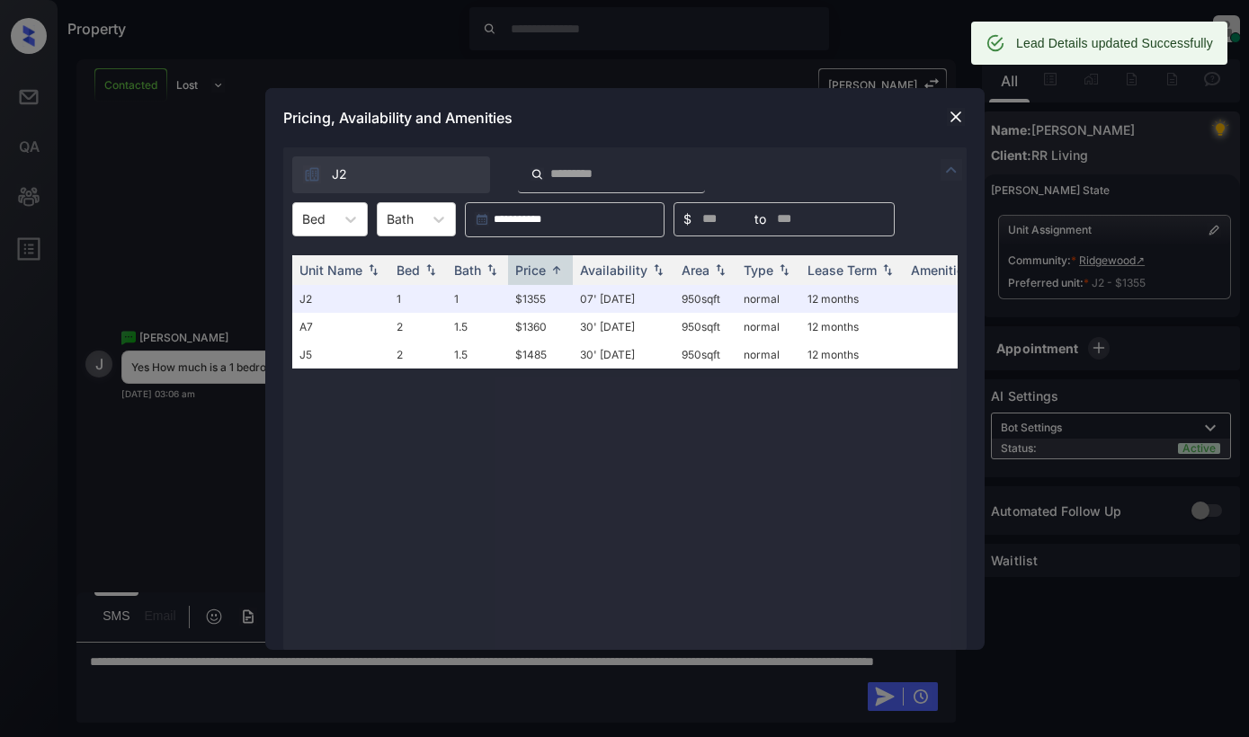
click at [954, 129] on div at bounding box center [956, 117] width 22 height 23
click at [950, 121] on img at bounding box center [956, 117] width 18 height 18
